Goal: Navigation & Orientation: Find specific page/section

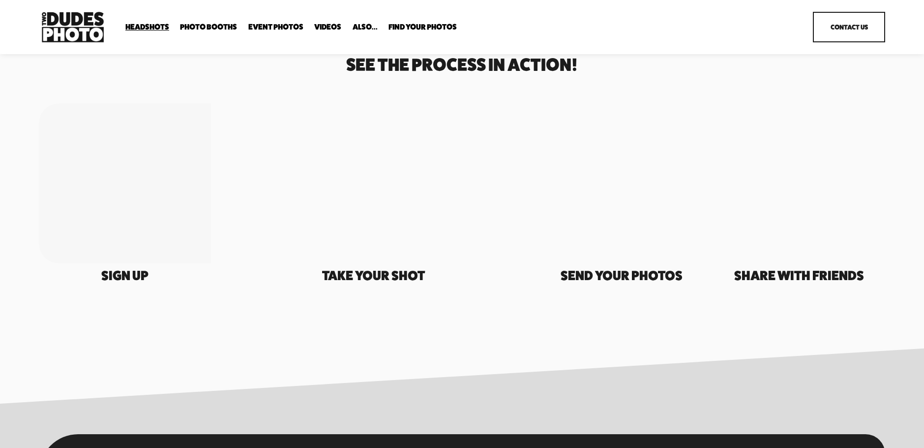
scroll to position [1837, 0]
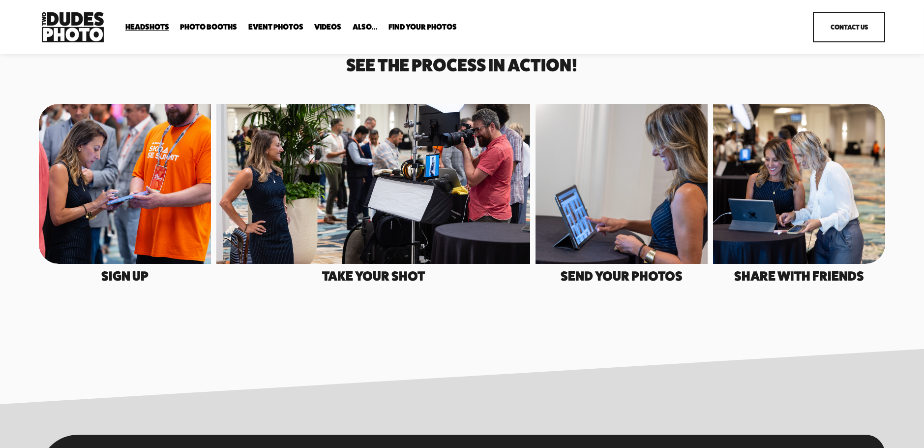
click at [390, 196] on div at bounding box center [373, 184] width 314 height 160
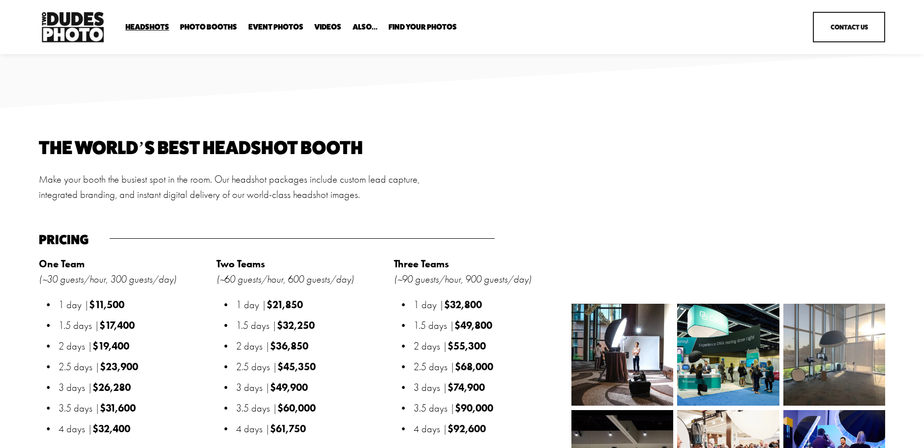
scroll to position [1017, 0]
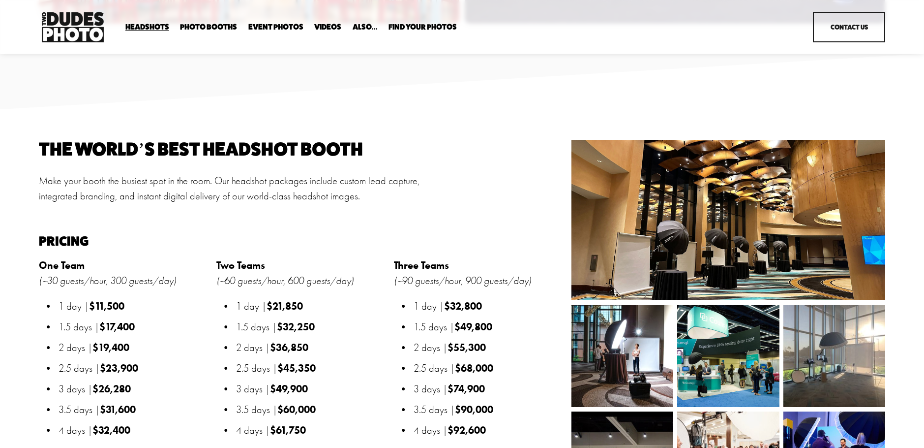
click at [696, 239] on div at bounding box center [729, 220] width 314 height 160
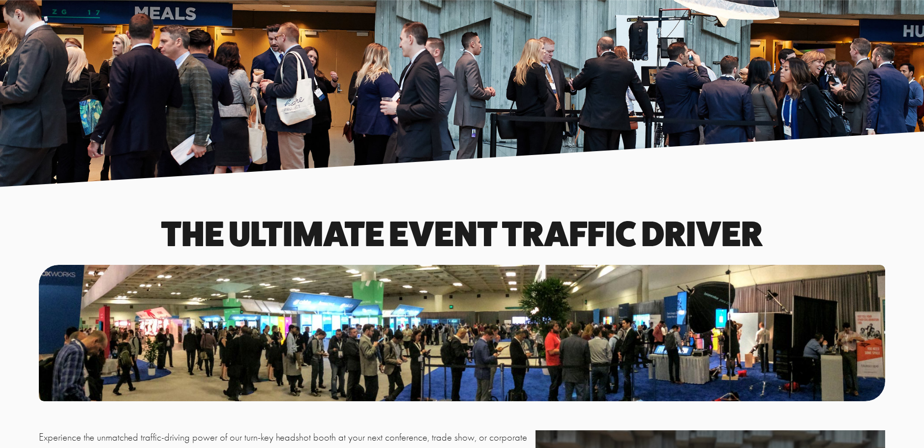
scroll to position [0, 0]
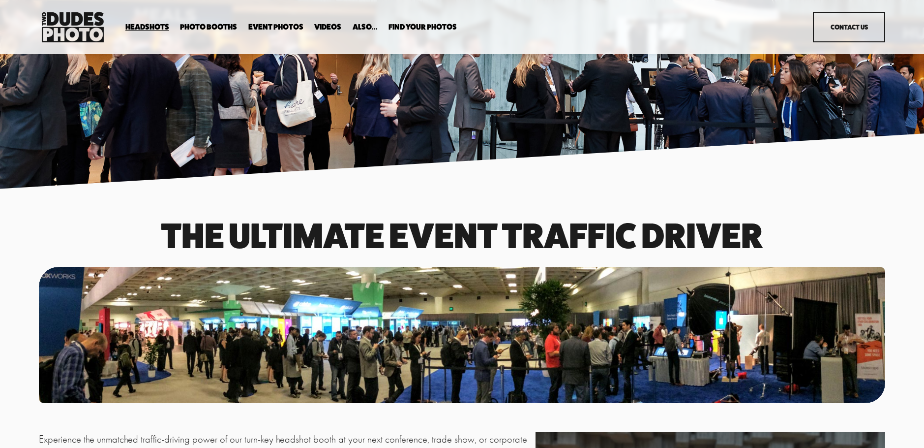
click at [67, 20] on img at bounding box center [73, 26] width 68 height 35
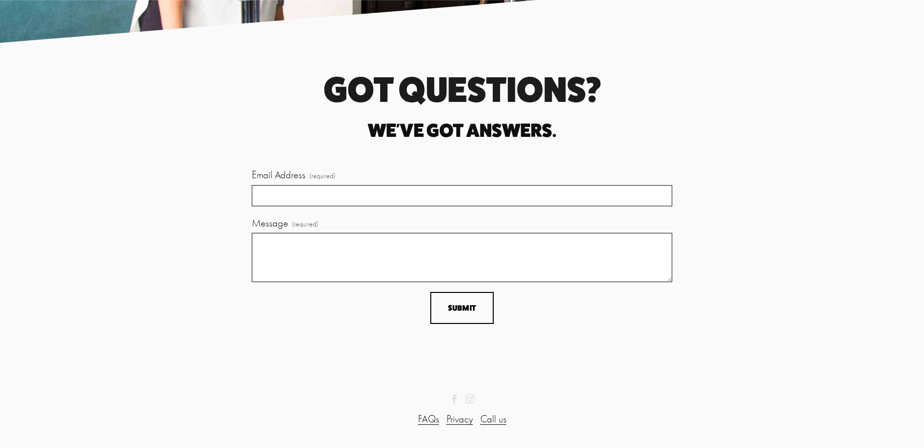
scroll to position [2883, 0]
click at [470, 401] on use "Instagram" at bounding box center [469, 398] width 9 height 9
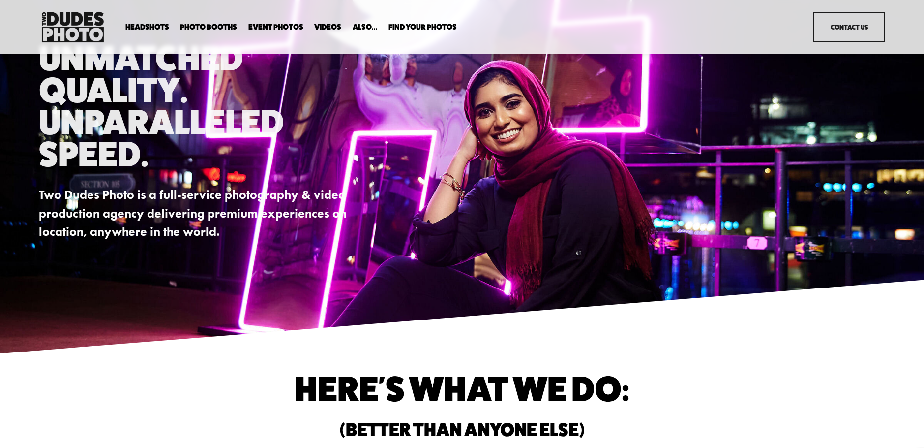
scroll to position [0, 0]
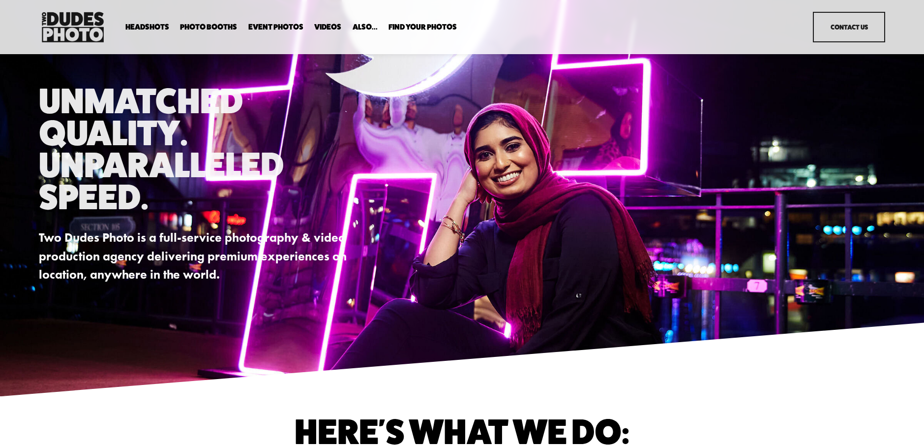
click at [0, 0] on span "Overhead Booth" at bounding box center [0, 0] width 0 height 0
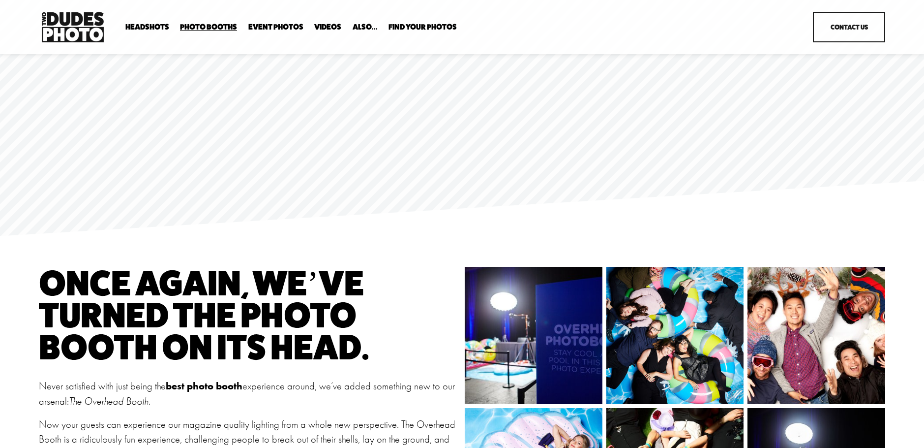
click at [151, 26] on span "Headshots" at bounding box center [147, 27] width 44 height 8
click at [0, 0] on span "In Your Office" at bounding box center [0, 0] width 0 height 0
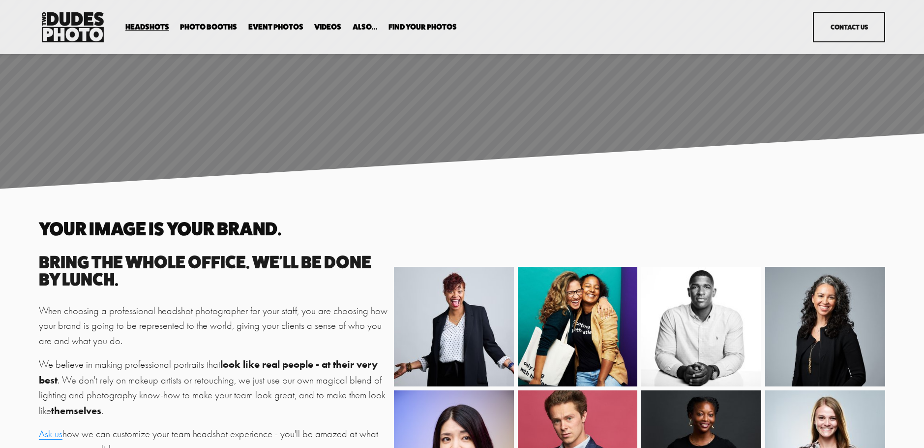
click at [0, 0] on span "In Your Office" at bounding box center [0, 0] width 0 height 0
click at [0, 0] on span "Executive / VIP Portraits" at bounding box center [0, 0] width 0 height 0
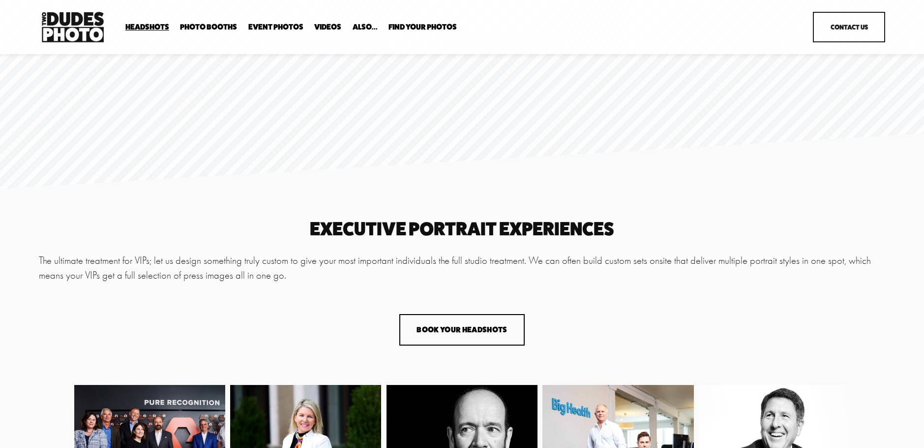
click at [0, 0] on span "Drop-In Headshot Sessions" at bounding box center [0, 0] width 0 height 0
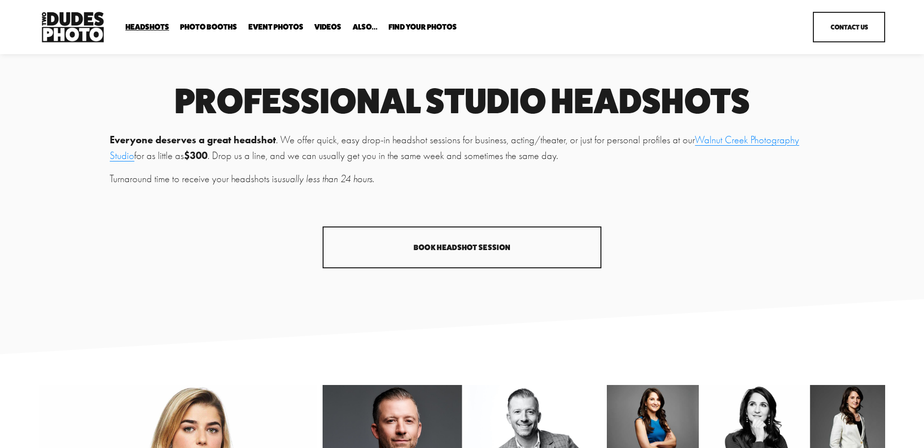
click at [0, 0] on span "Expo Headshots" at bounding box center [0, 0] width 0 height 0
